Goal: Transaction & Acquisition: Purchase product/service

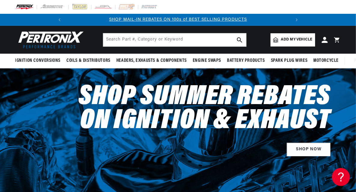
click at [81, 61] on span "Coils & Distributors" at bounding box center [88, 61] width 44 height 6
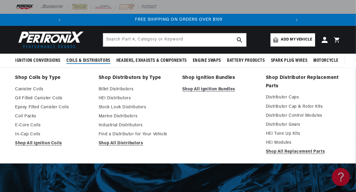
click at [120, 99] on link "HEI Distributors" at bounding box center [136, 98] width 75 height 7
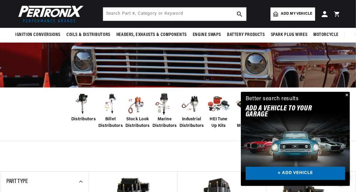
click at [347, 96] on button "Close" at bounding box center [346, 95] width 7 height 7
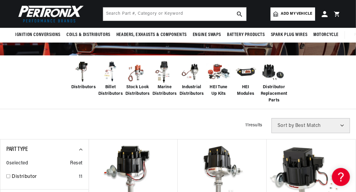
click at [111, 91] on span "Billet Distributors" at bounding box center [110, 91] width 24 height 14
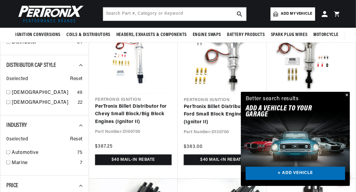
scroll to position [231, 0]
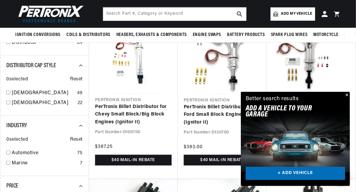
click at [347, 97] on button "Close" at bounding box center [346, 95] width 7 height 7
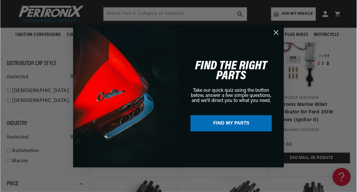
scroll to position [221, 0]
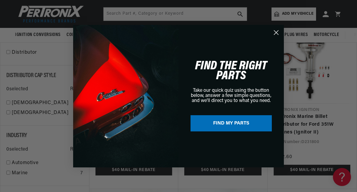
click at [276, 32] on icon "Close dialog" at bounding box center [276, 32] width 4 height 4
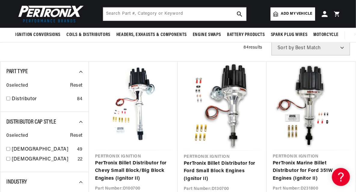
scroll to position [0, 0]
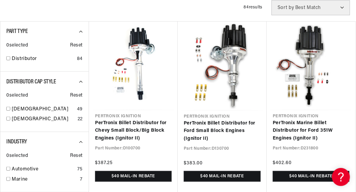
click at [138, 130] on link "PerTronix Billet Distributor for Chevy Small Block/Big Block Engines (Ignitor I…" at bounding box center [133, 131] width 77 height 23
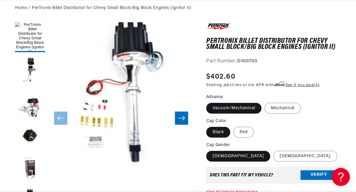
scroll to position [71, 0]
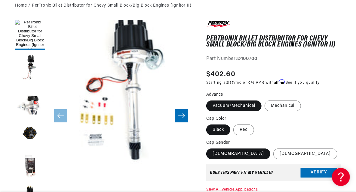
click at [30, 106] on button "Load image 3 in gallery view" at bounding box center [30, 101] width 30 height 30
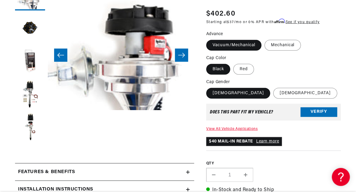
scroll to position [0, 0]
click at [29, 100] on button "Load image 6 in gallery view" at bounding box center [30, 95] width 30 height 30
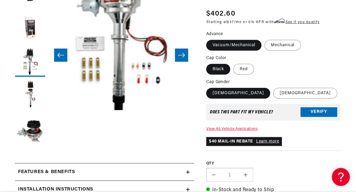
scroll to position [95, 0]
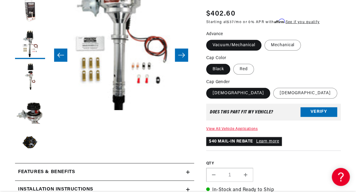
click at [28, 79] on button "Load image 7 in gallery view" at bounding box center [30, 77] width 30 height 30
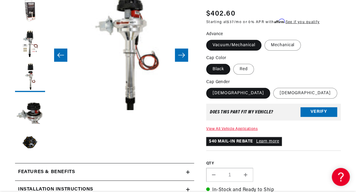
scroll to position [0, 0]
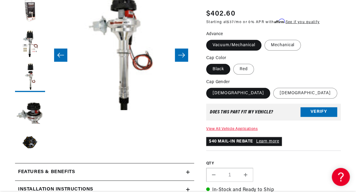
click at [30, 115] on button "Load image 8 in gallery view" at bounding box center [30, 110] width 30 height 30
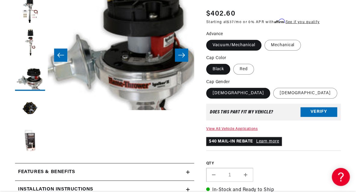
click at [27, 109] on button "Load image 9 in gallery view" at bounding box center [30, 109] width 30 height 30
